Goal: Navigation & Orientation: Understand site structure

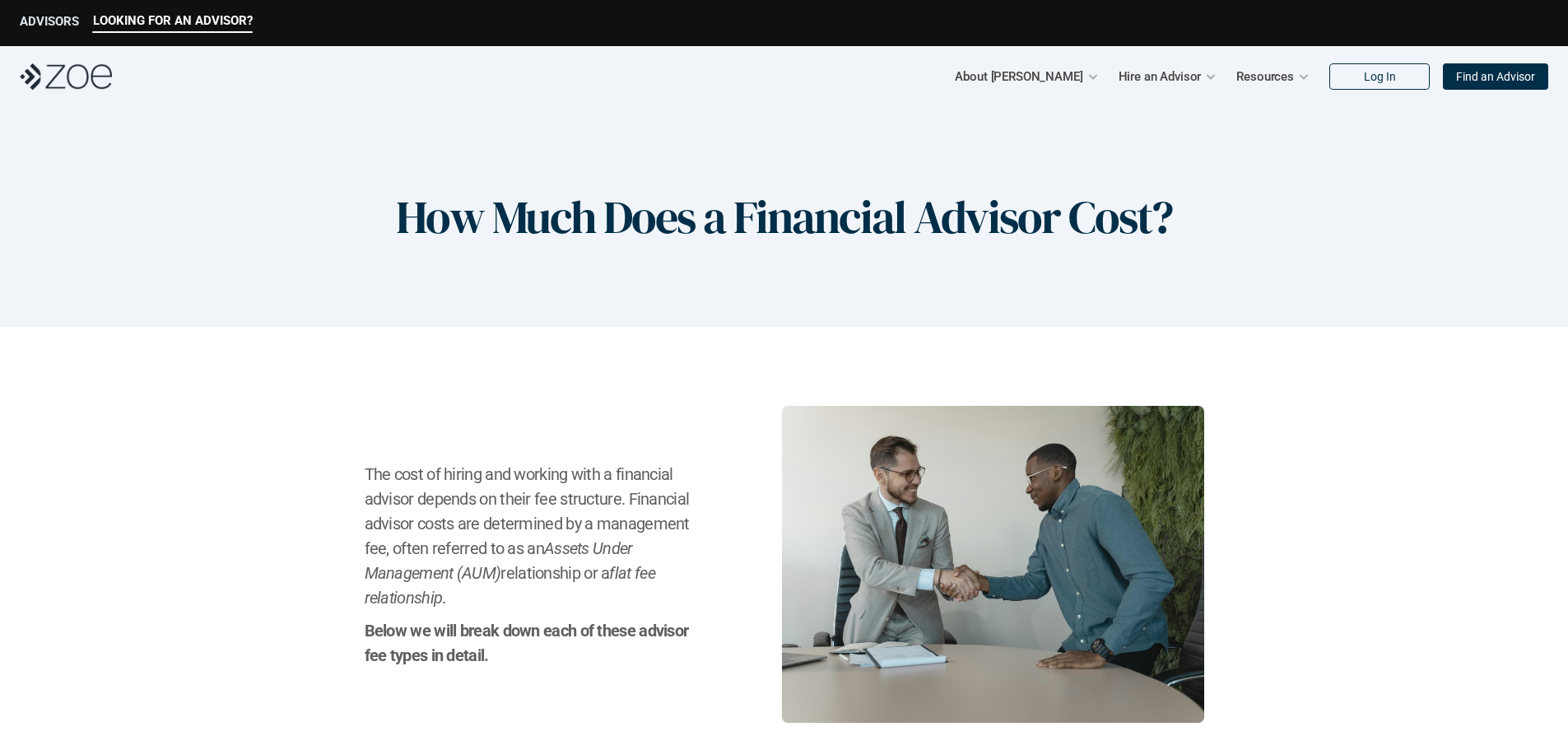
click at [44, 14] on p "ADVISORS" at bounding box center [50, 21] width 60 height 14
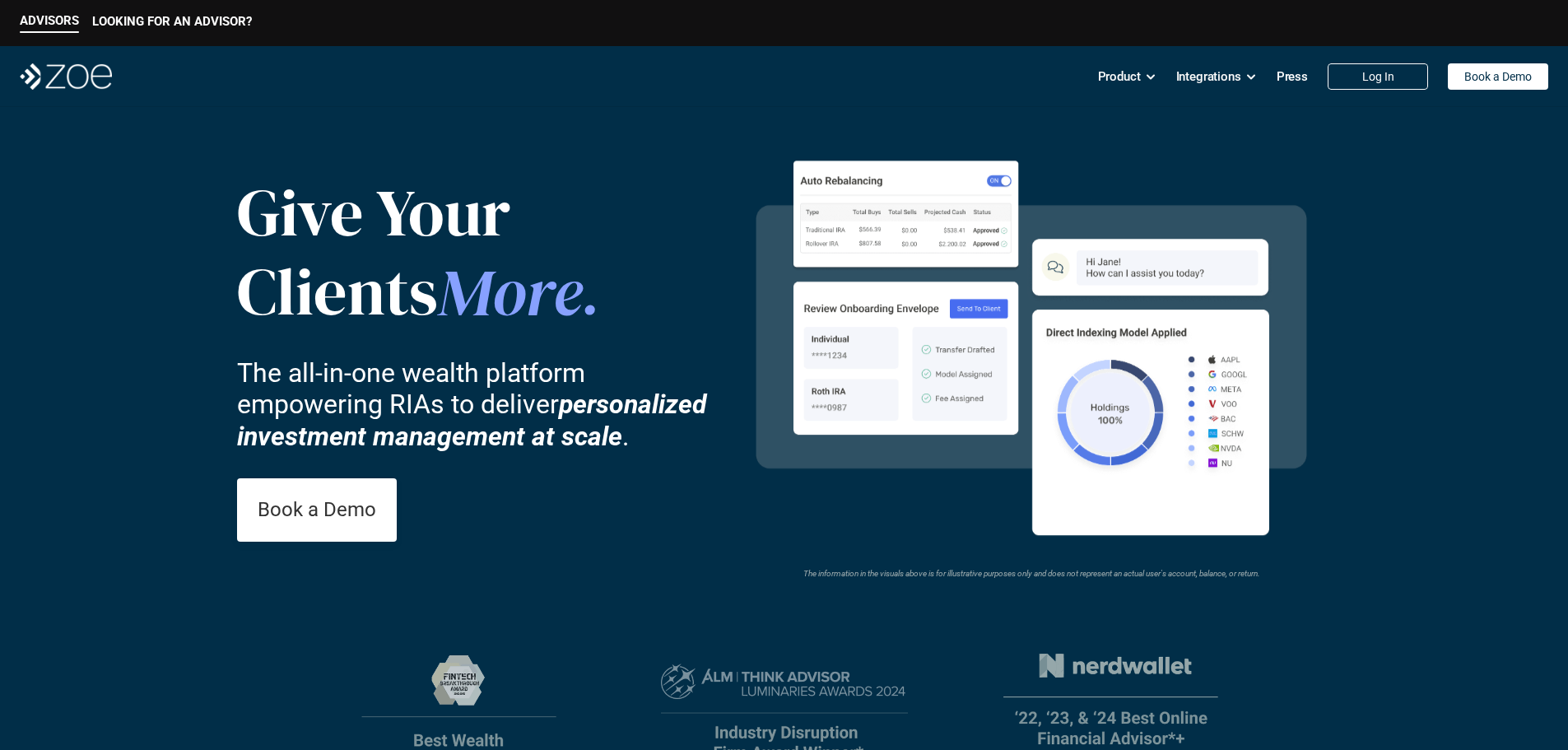
click at [1099, 71] on p "Product" at bounding box center [1120, 77] width 42 height 25
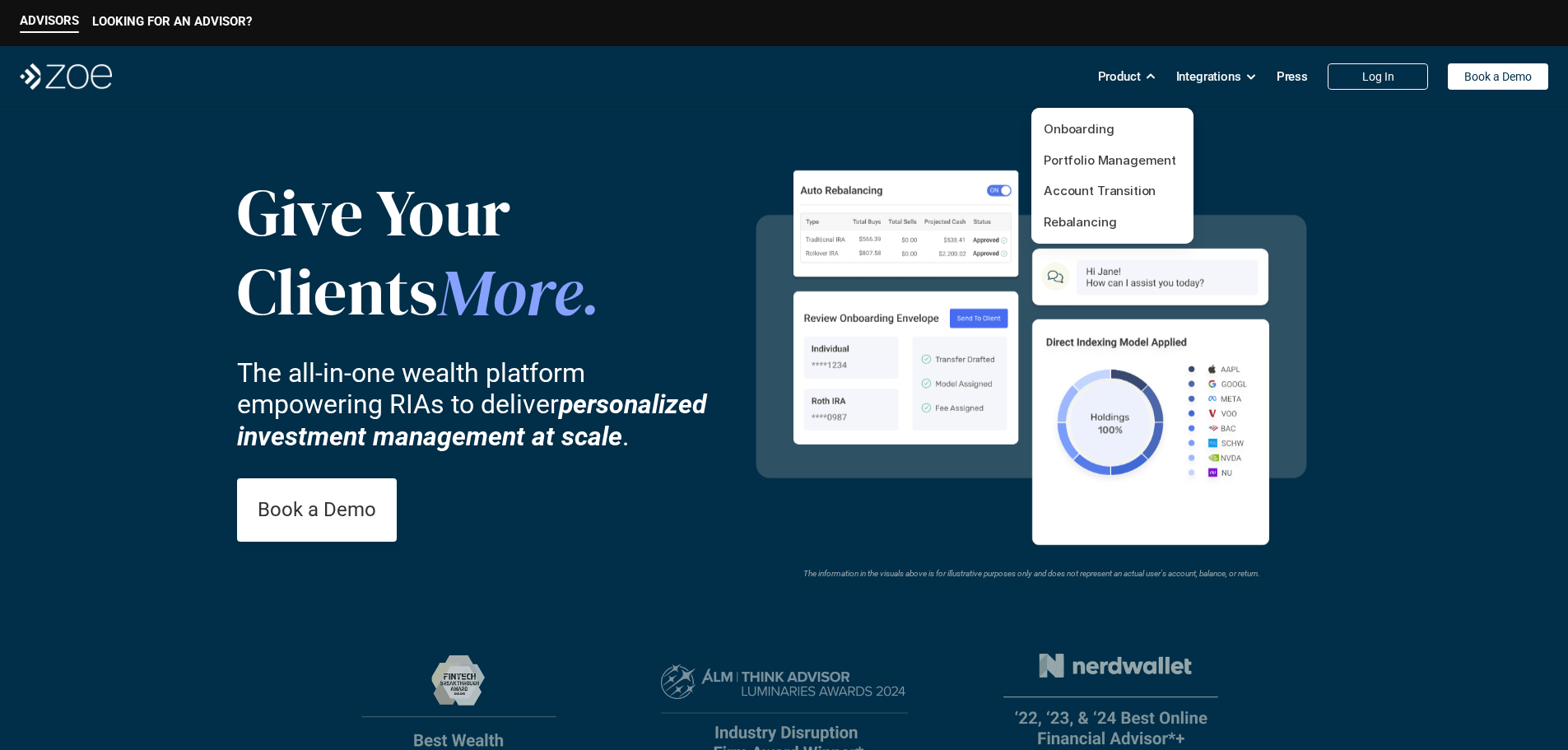
click at [1116, 72] on p "Product" at bounding box center [1120, 77] width 42 height 25
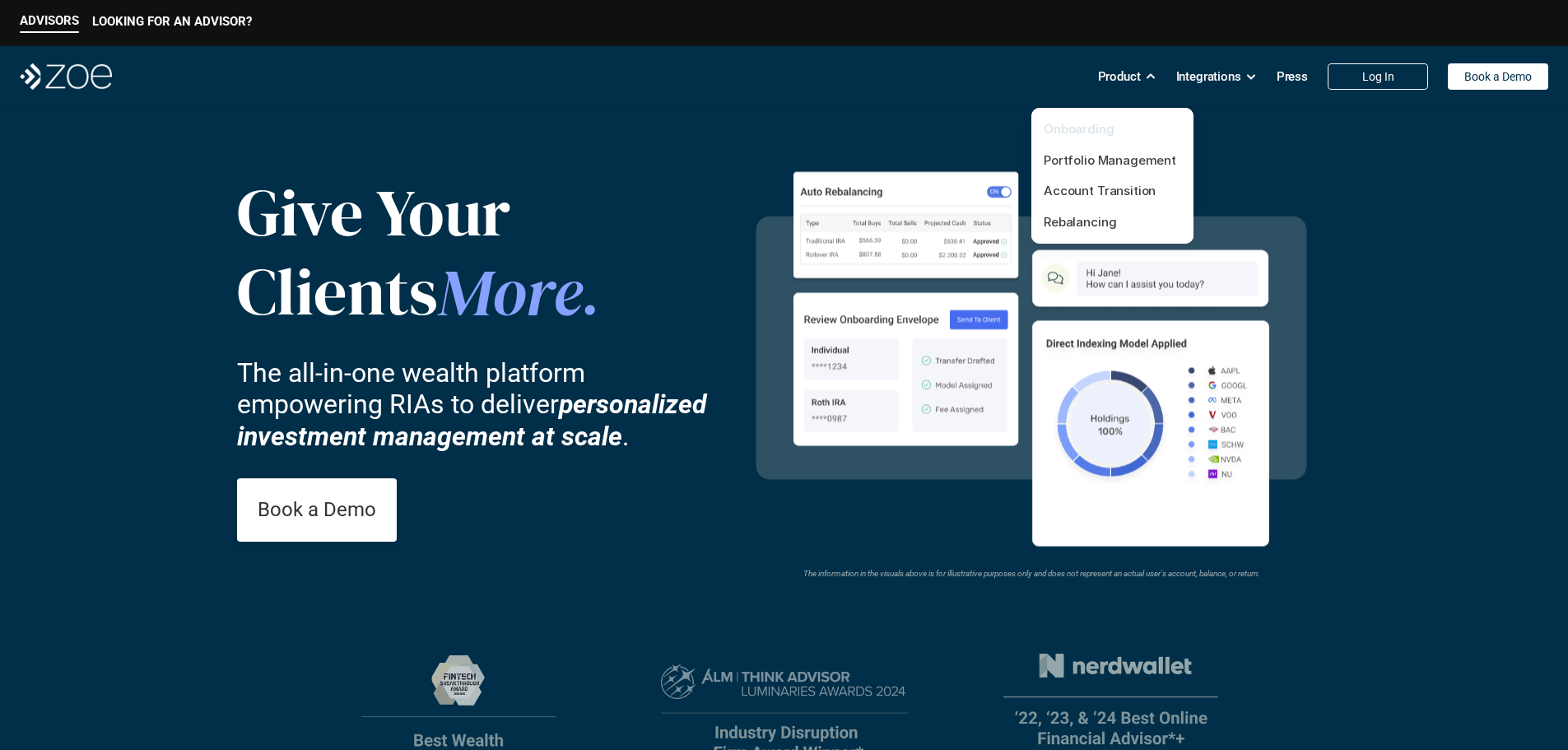
click at [1084, 128] on link "Onboarding" at bounding box center [1079, 129] width 71 height 15
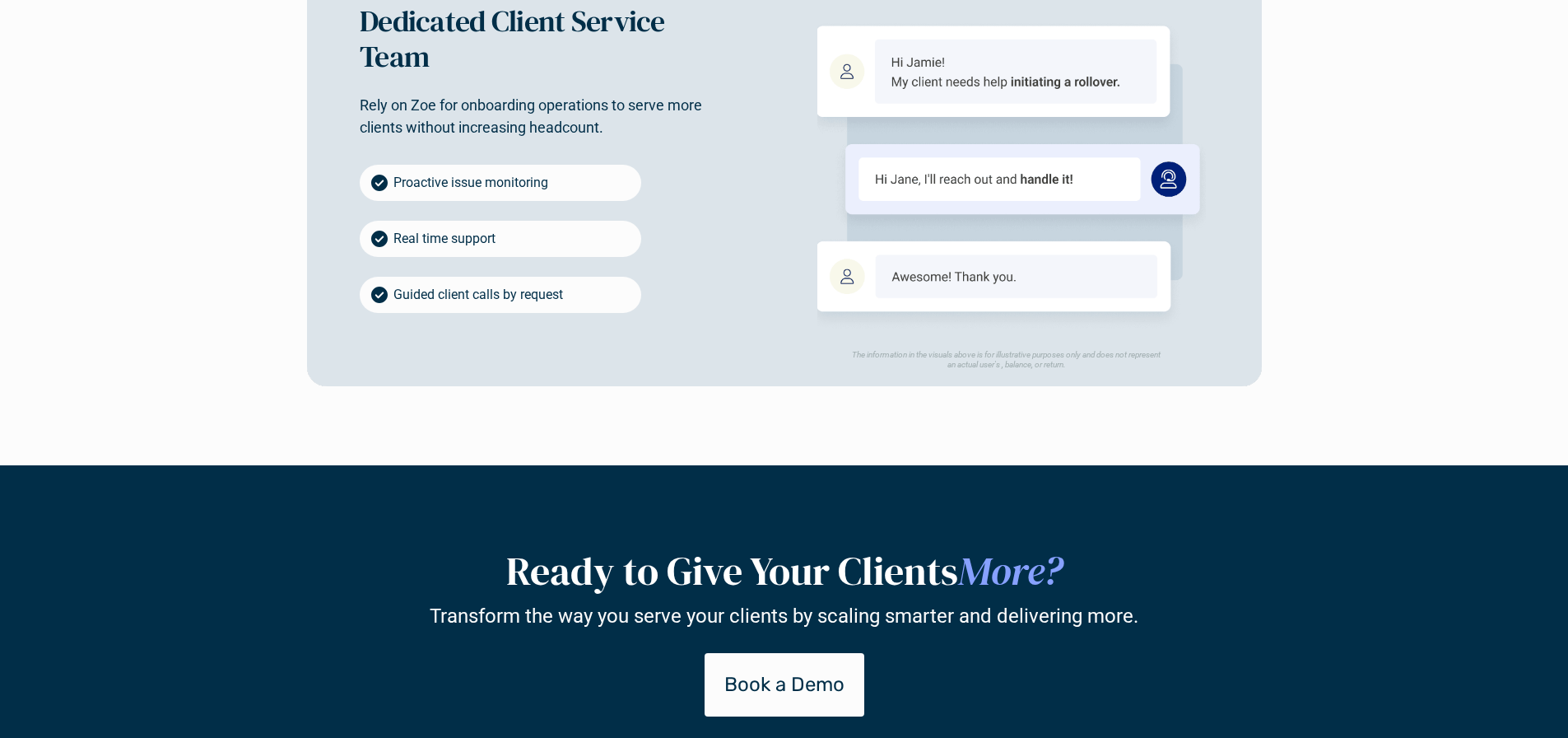
scroll to position [2790, 0]
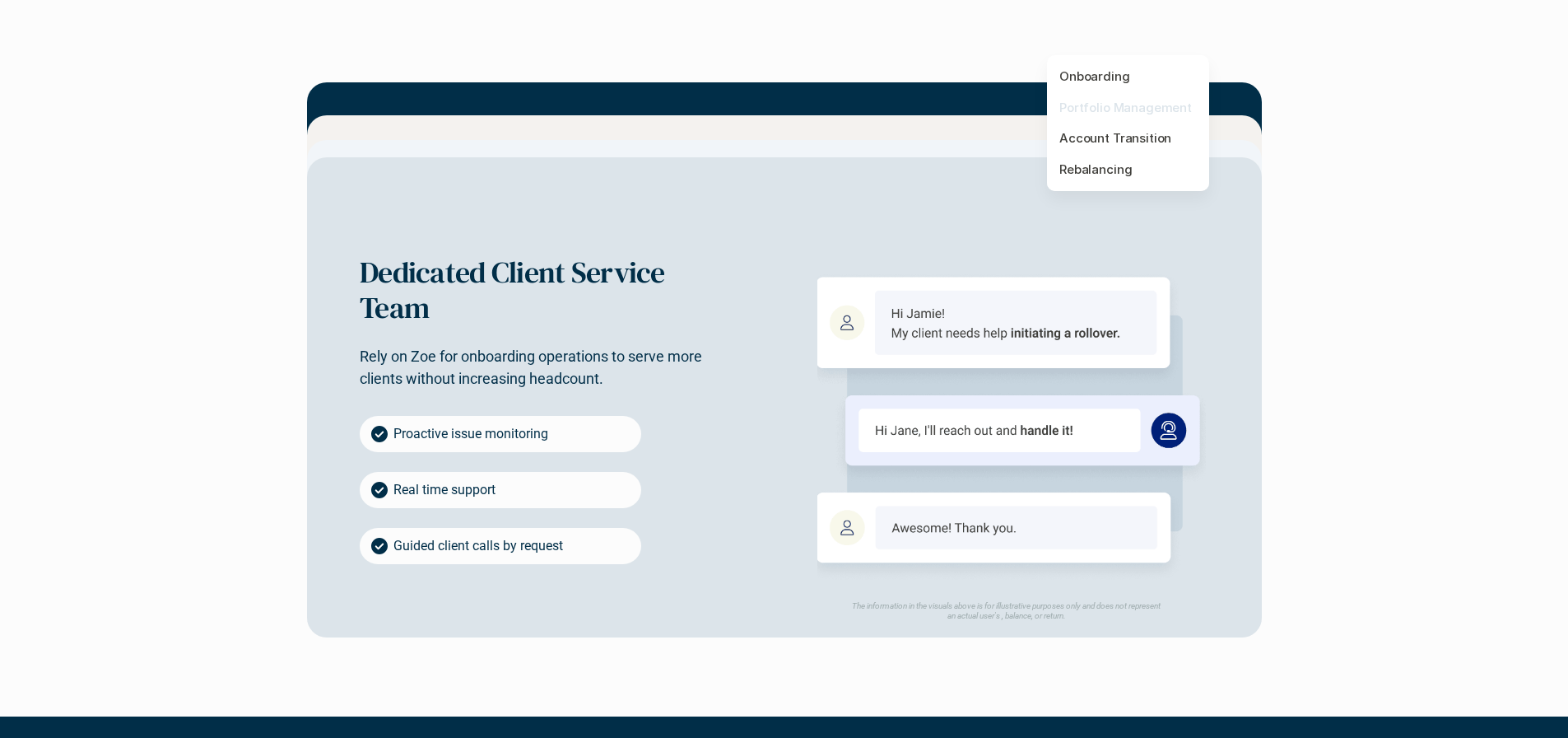
click at [1120, 104] on link "Portfolio Management" at bounding box center [1125, 108] width 133 height 15
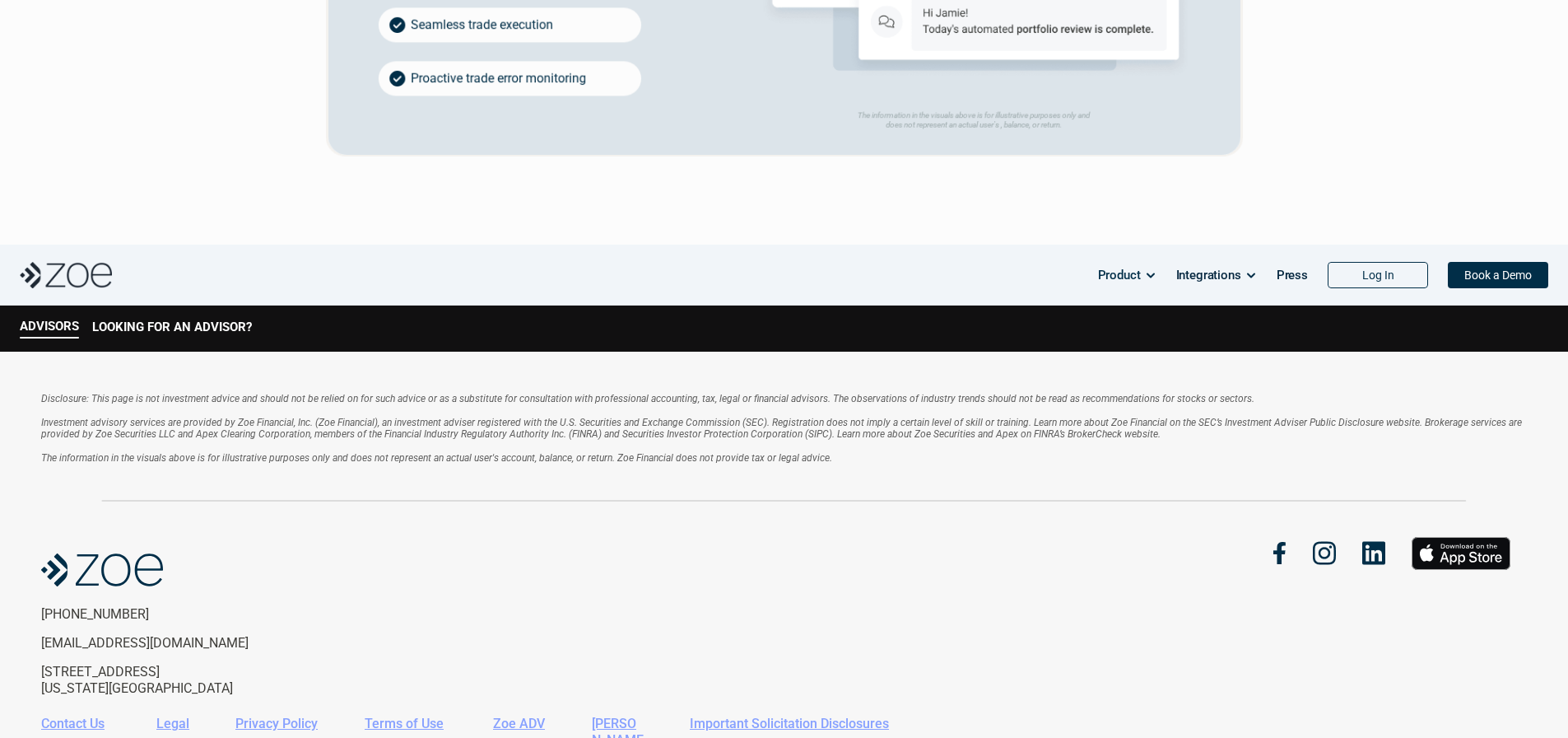
scroll to position [3046, 0]
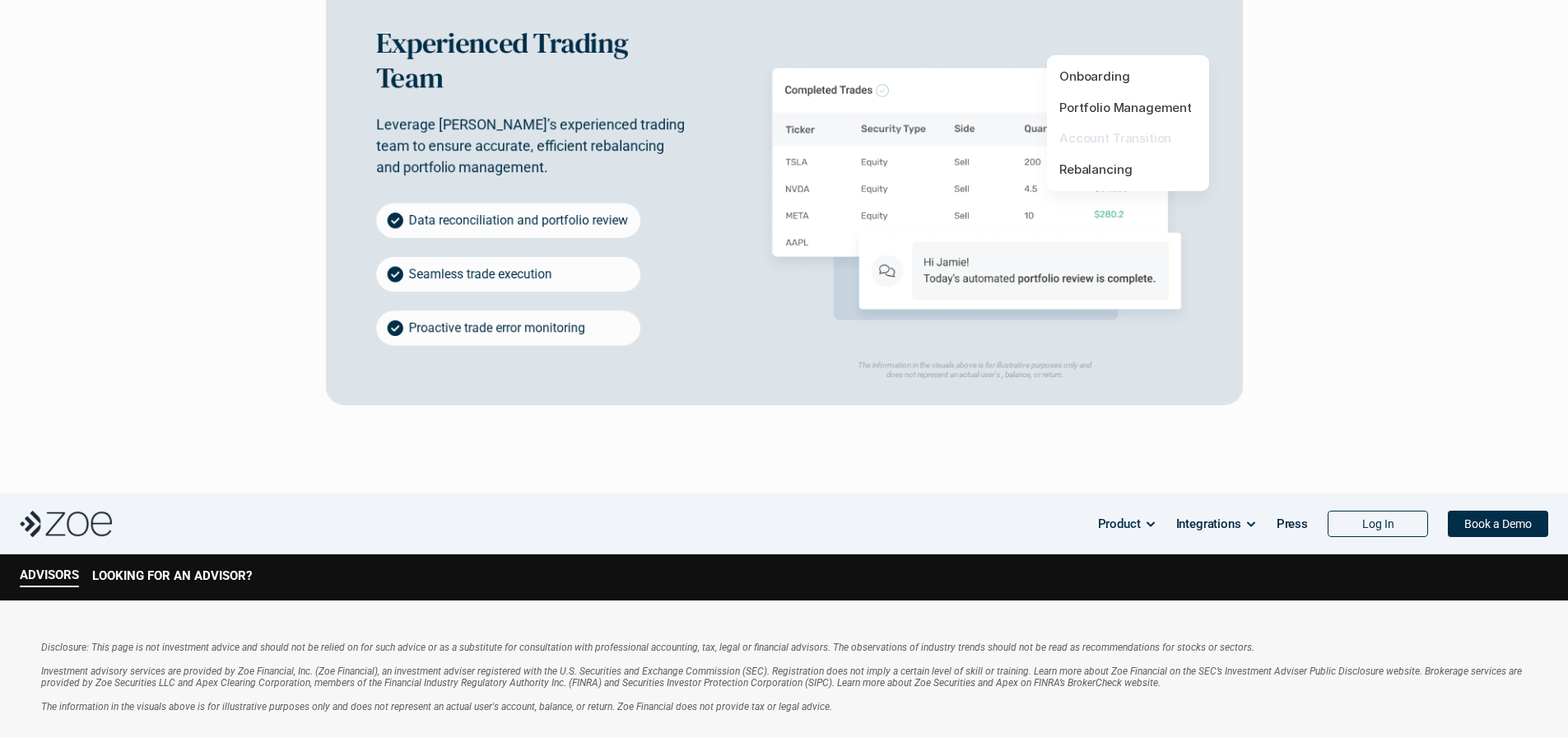
click at [1109, 134] on link "Account Transition" at bounding box center [1115, 138] width 112 height 15
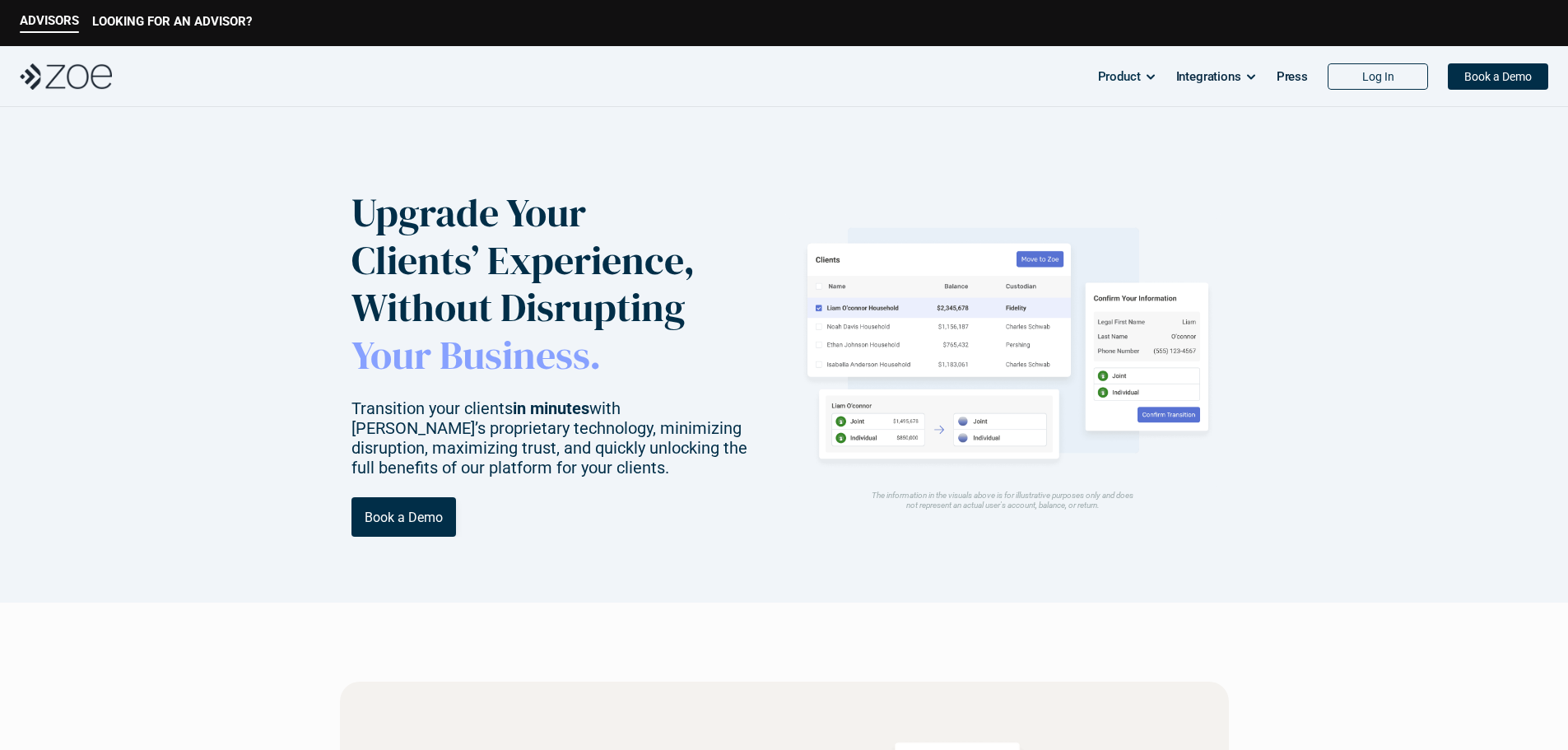
click at [65, 70] on img at bounding box center [66, 76] width 92 height 26
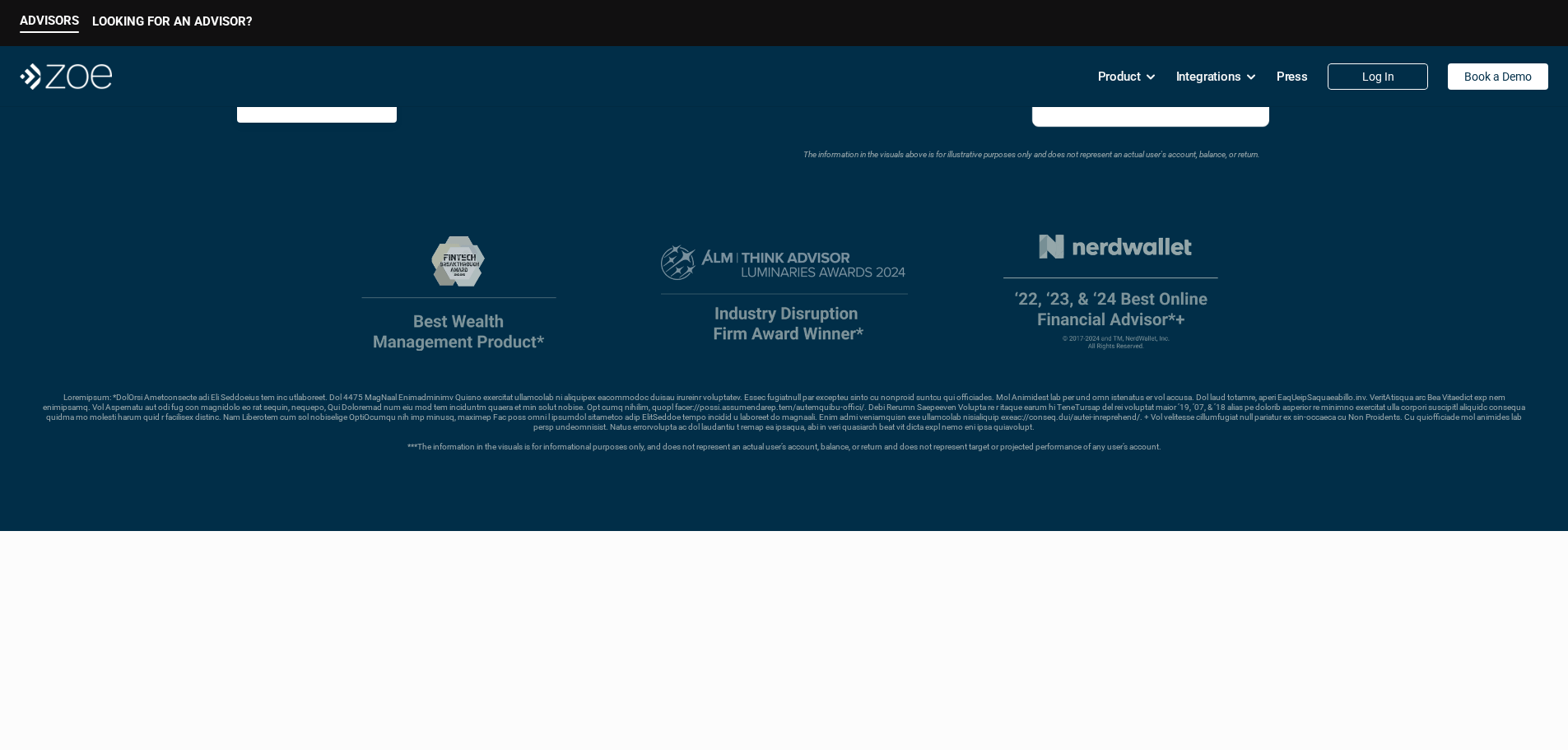
scroll to position [493, 0]
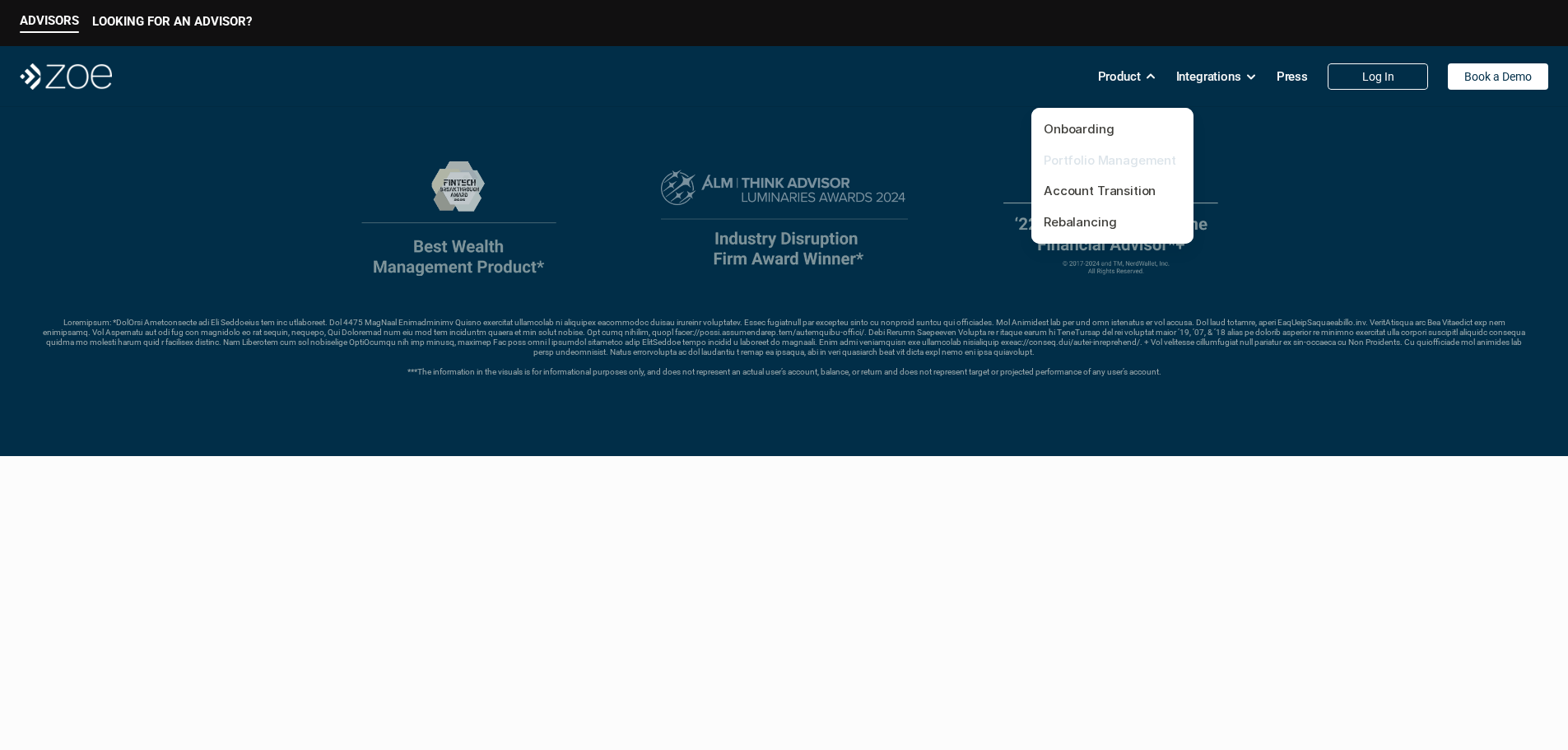
click at [1084, 165] on link "Portfolio Management" at bounding box center [1110, 160] width 133 height 15
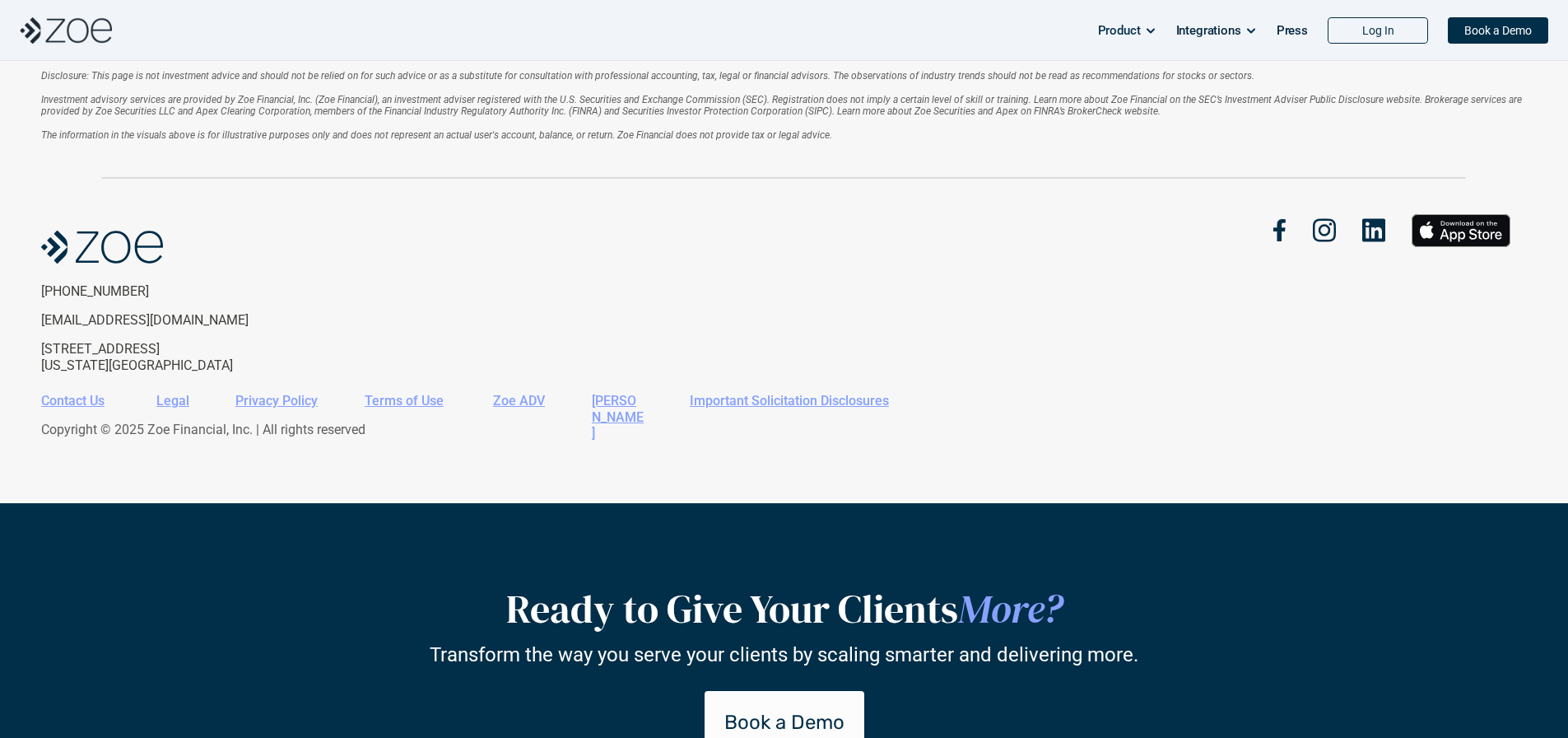
scroll to position [3729, 0]
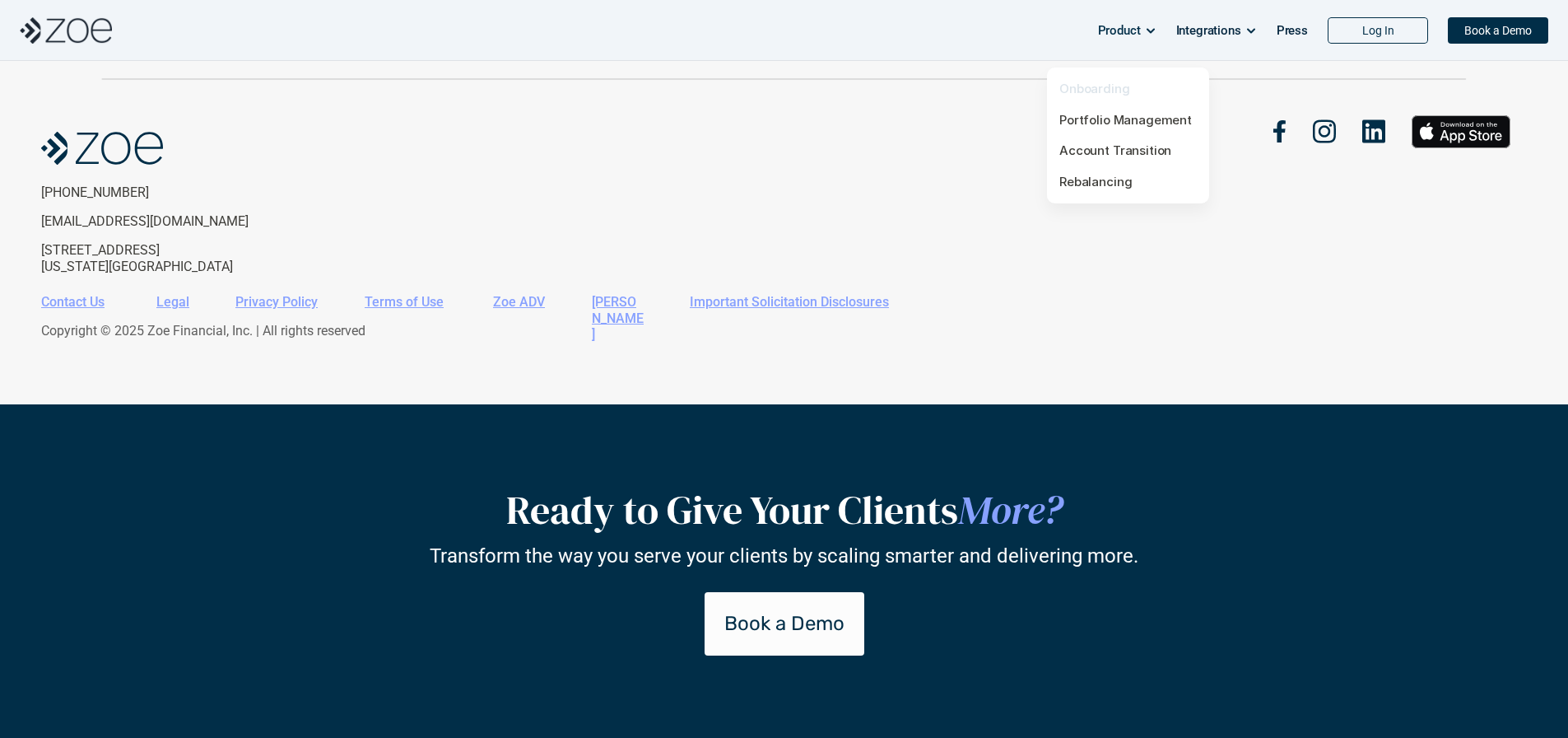
click at [1091, 81] on link "Onboarding" at bounding box center [1095, 89] width 71 height 15
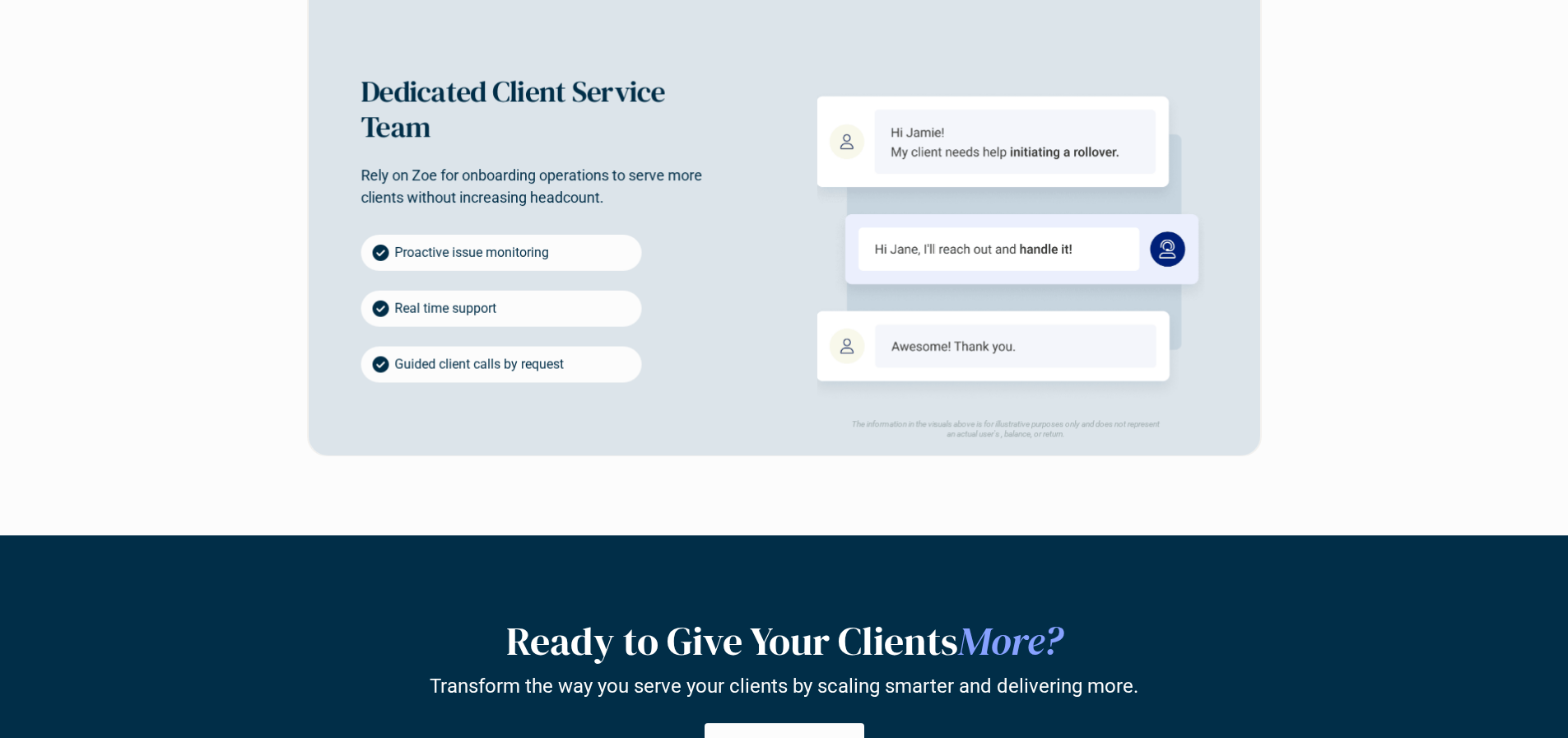
scroll to position [2965, 0]
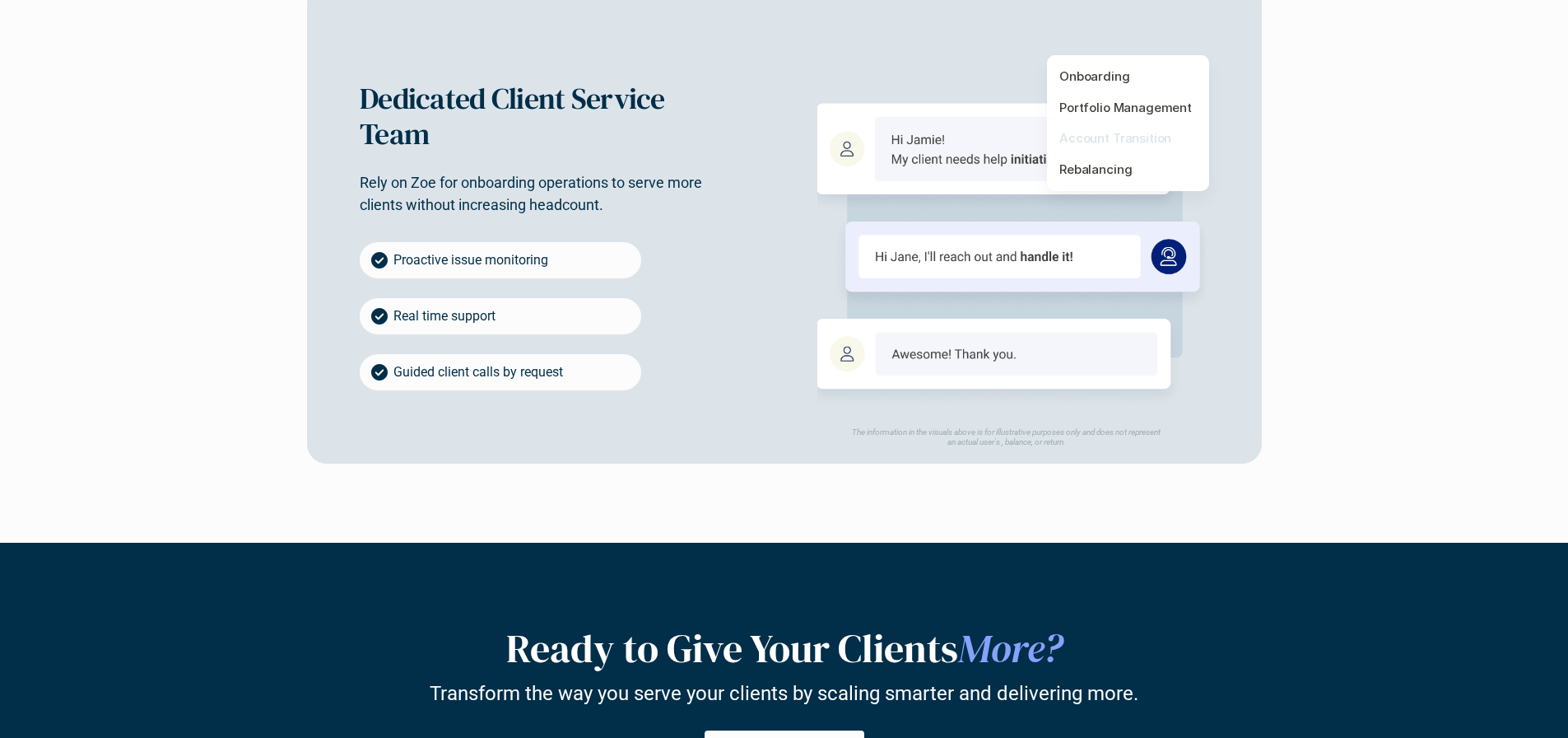
click at [1112, 134] on link "Account Transition" at bounding box center [1115, 138] width 112 height 15
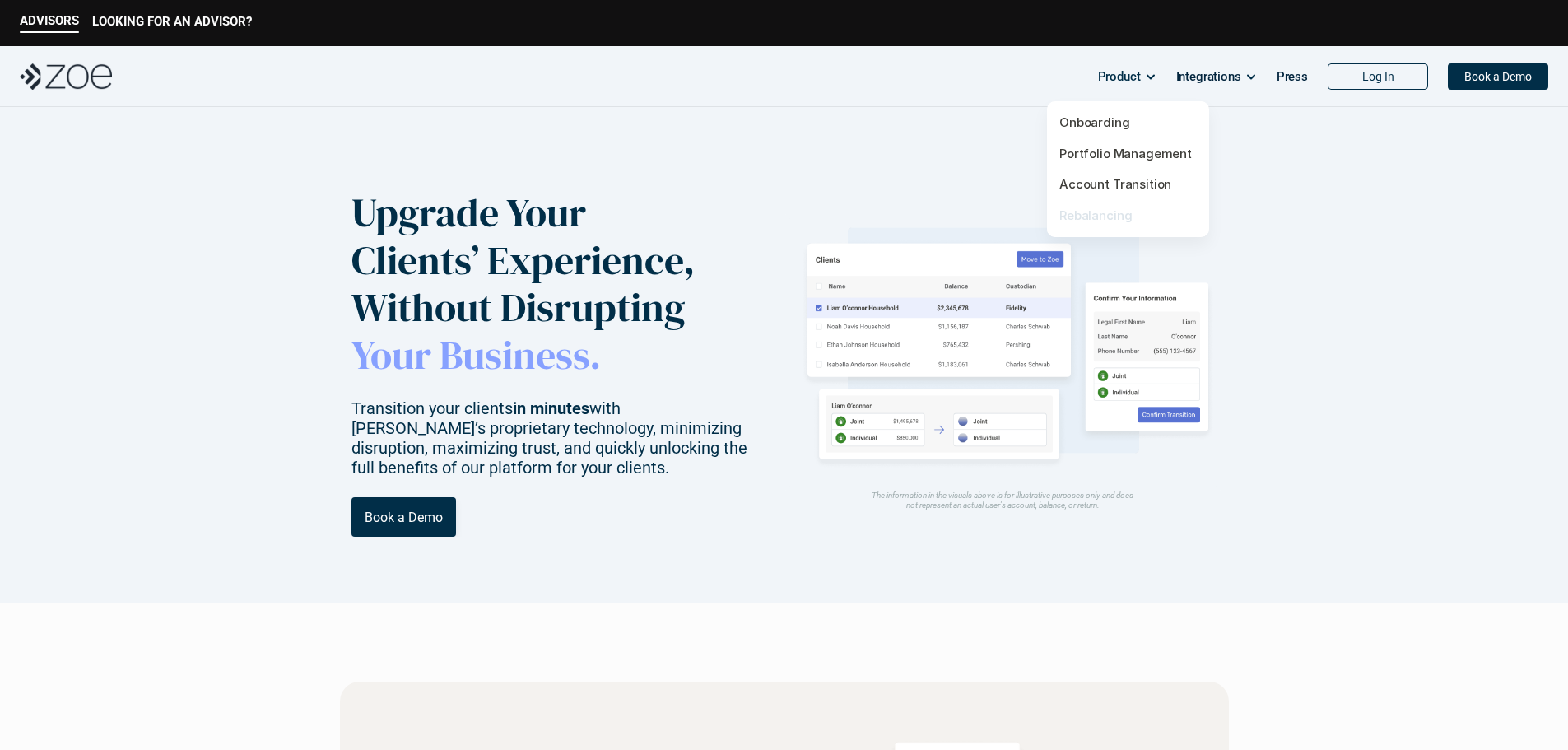
click at [1088, 212] on link "Rebalancing" at bounding box center [1095, 215] width 72 height 15
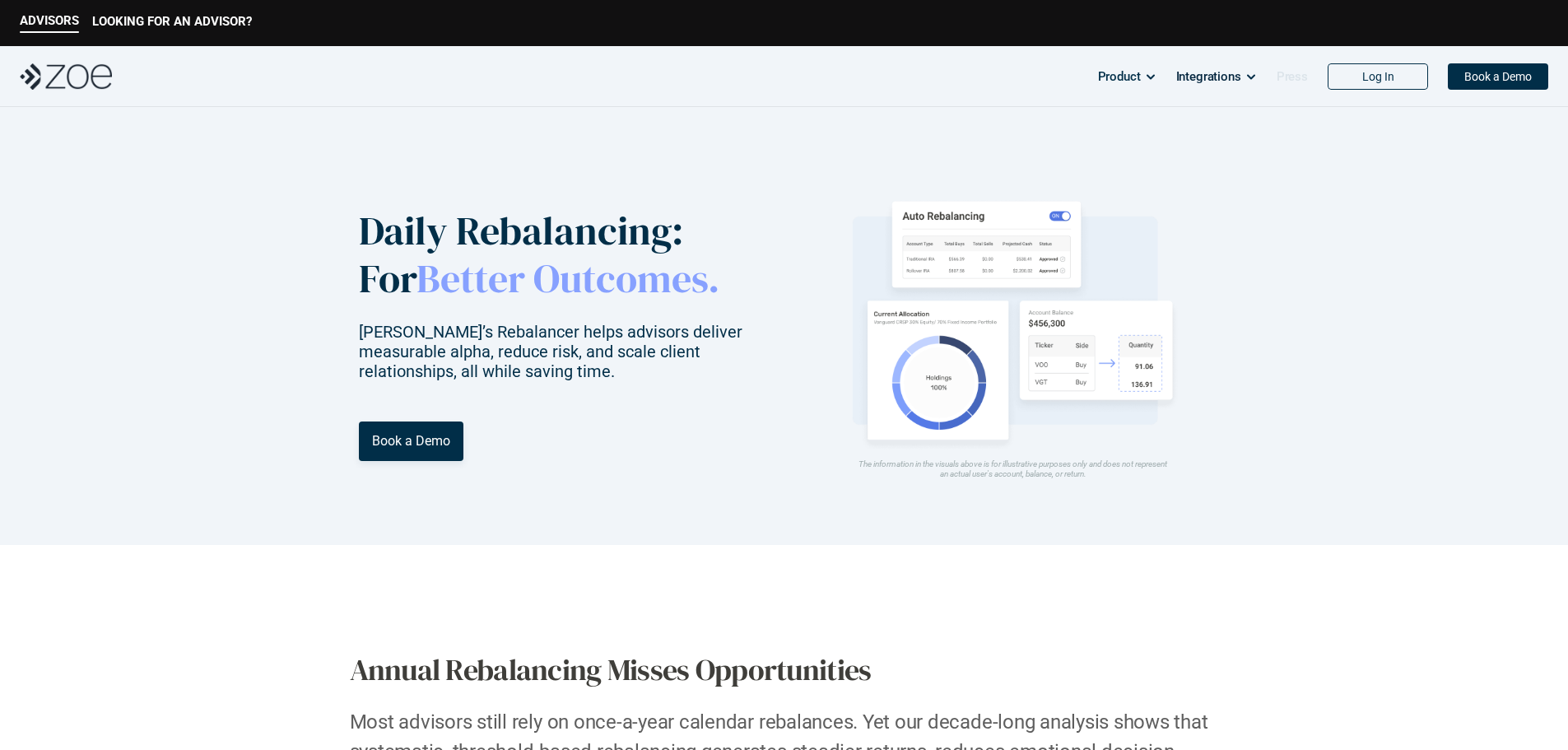
click at [1295, 77] on p "Press" at bounding box center [1292, 77] width 32 height 25
click at [1279, 75] on p "Press" at bounding box center [1292, 77] width 32 height 25
click at [1299, 77] on p "Press" at bounding box center [1292, 77] width 32 height 25
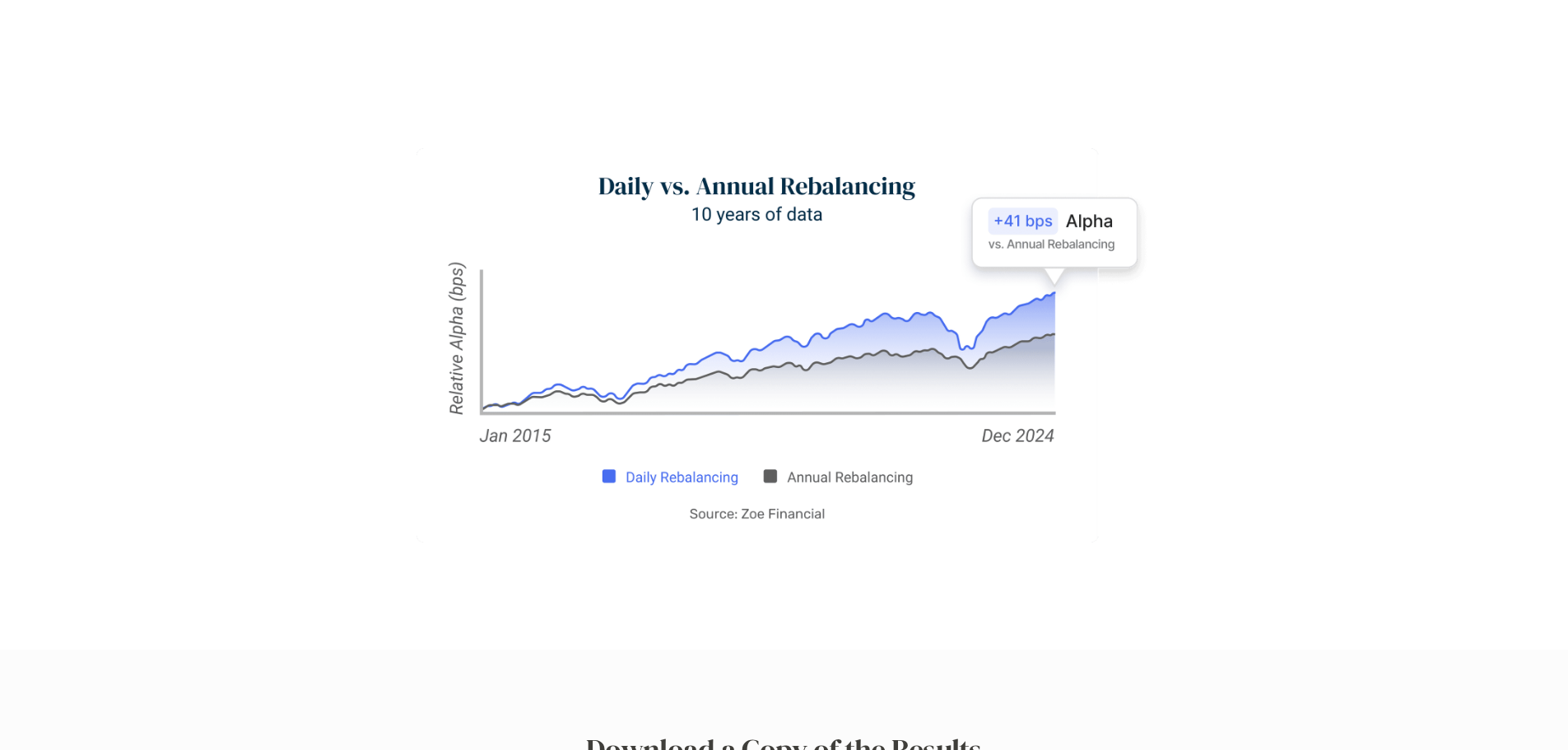
scroll to position [988, 0]
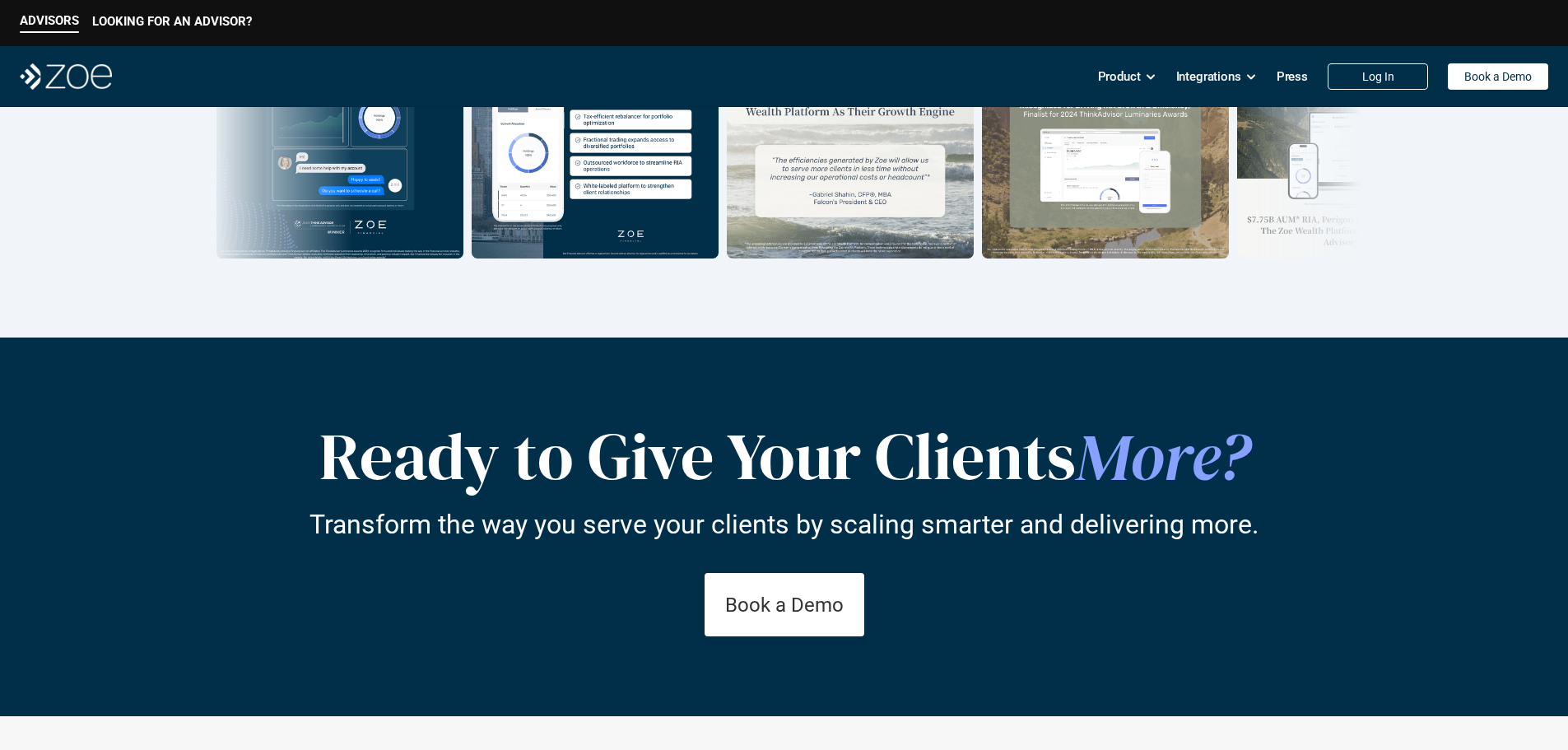
drag, startPoint x: 0, startPoint y: 0, endPoint x: 88, endPoint y: 79, distance: 118.3
click at [88, 79] on img at bounding box center [66, 76] width 92 height 26
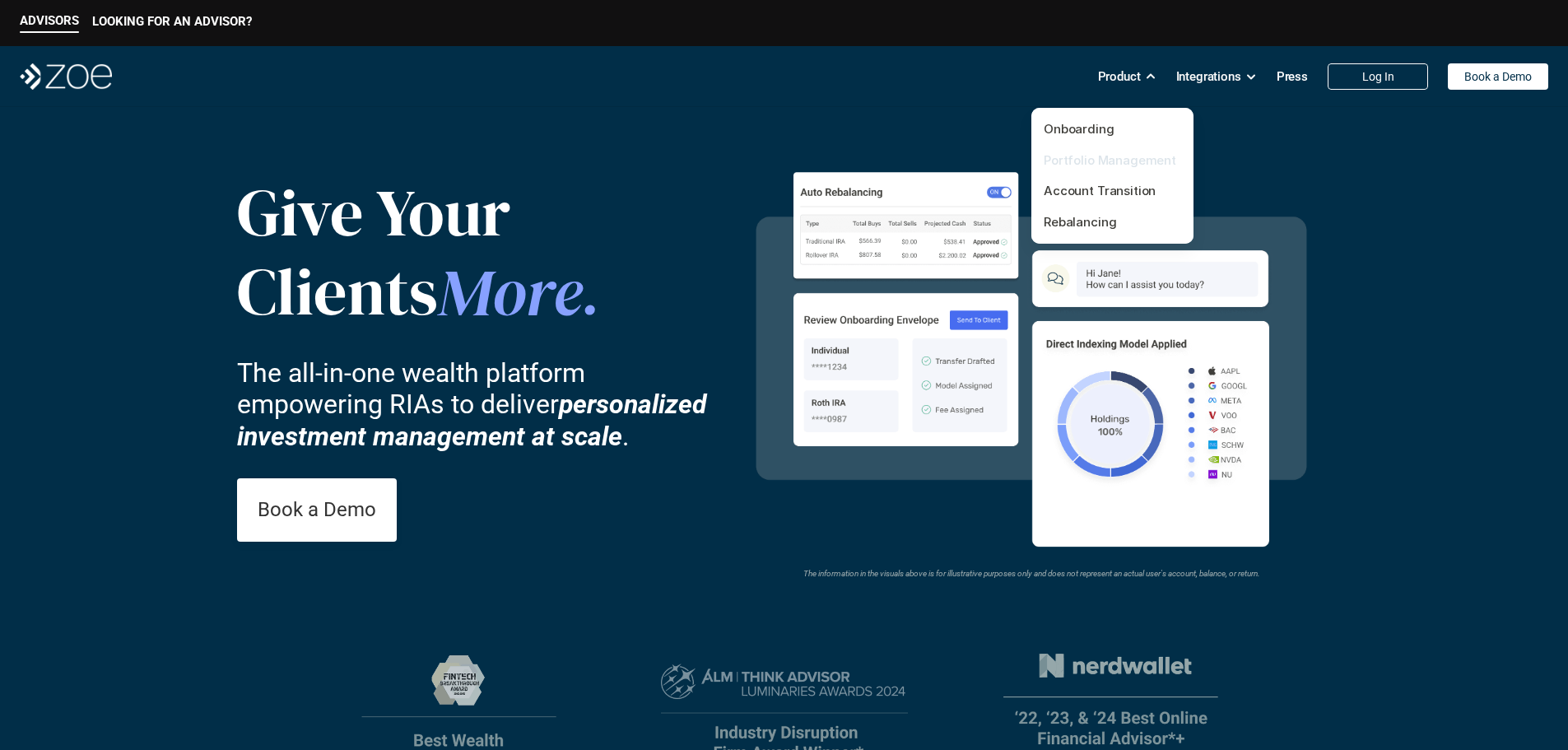
click at [1114, 162] on link "Portfolio Management" at bounding box center [1110, 160] width 133 height 15
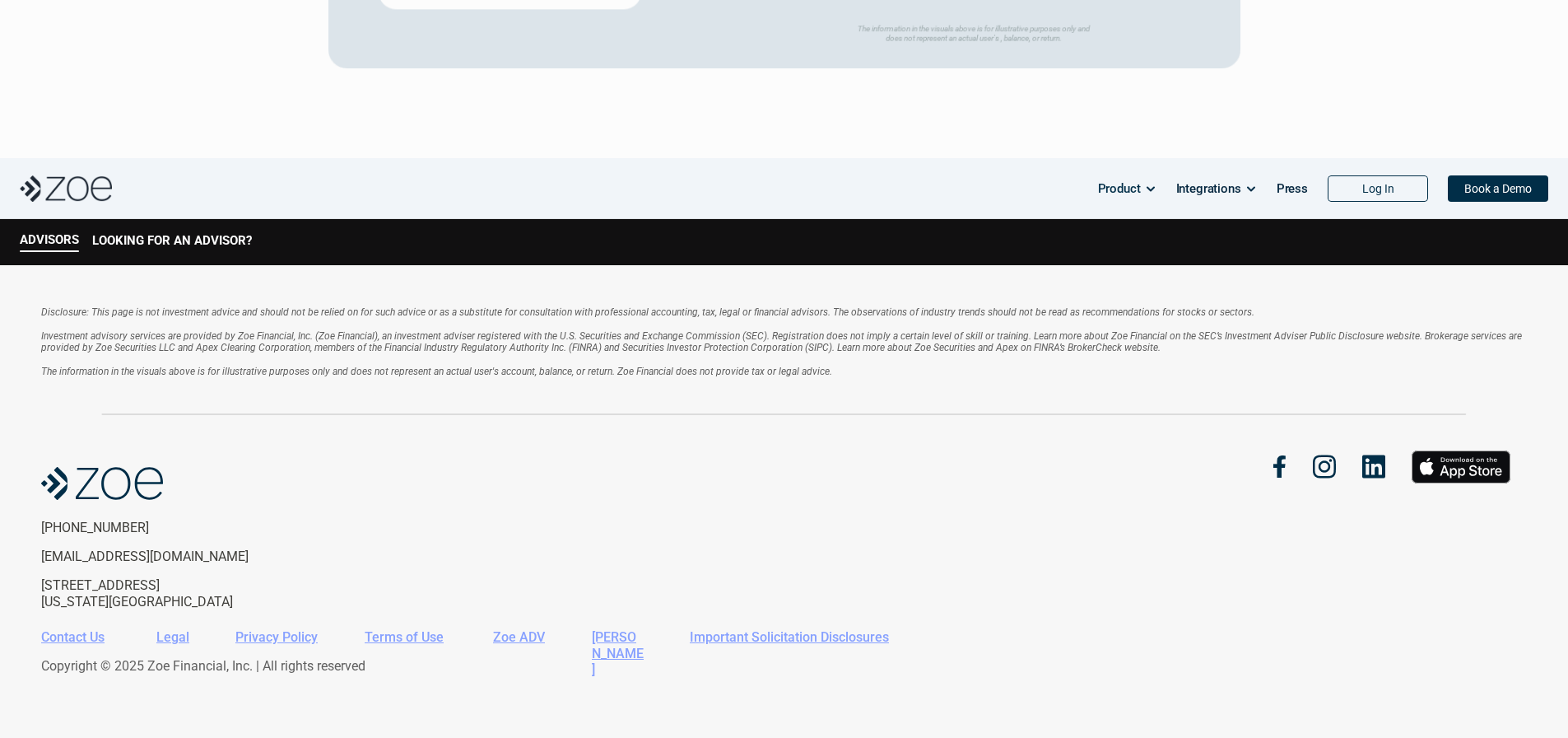
scroll to position [3482, 0]
